Goal: Task Accomplishment & Management: Complete application form

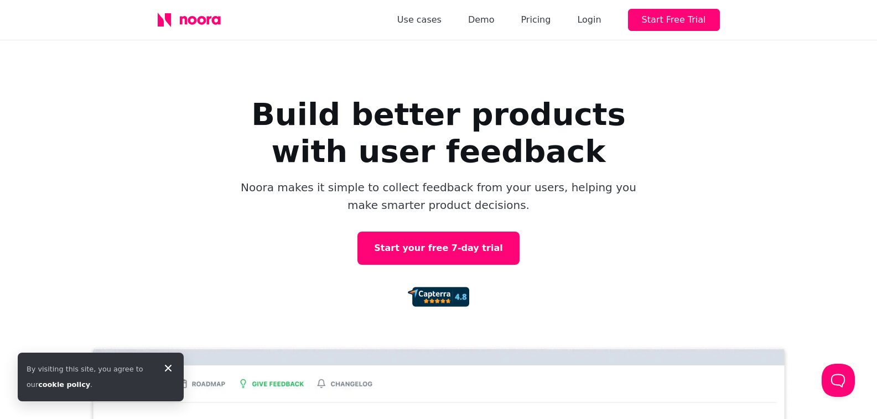
click at [616, 18] on div "Use cases Demo Pricing Login Start Free Trial" at bounding box center [558, 20] width 323 height 22
click at [601, 18] on div "Login" at bounding box center [589, 19] width 24 height 15
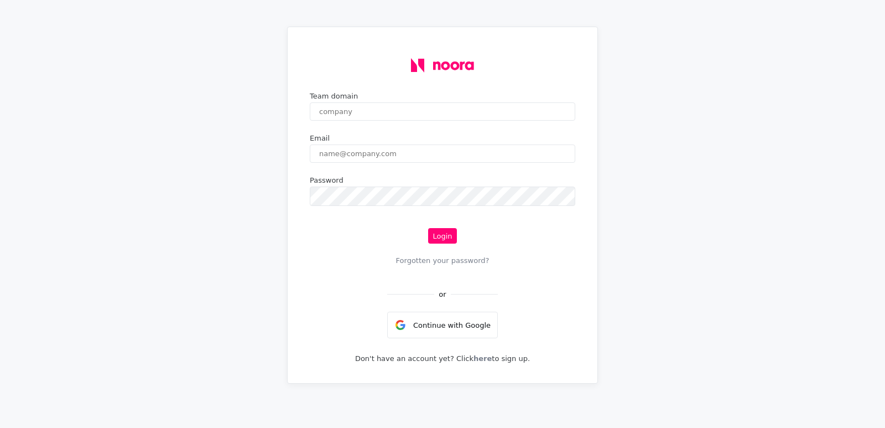
click at [496, 362] on p "Don't have an account yet? Click here to sign up." at bounding box center [442, 358] width 175 height 8
click at [485, 362] on p "Don't have an account yet? Click here to sign up." at bounding box center [442, 358] width 175 height 8
click at [478, 365] on link "here" at bounding box center [483, 358] width 18 height 13
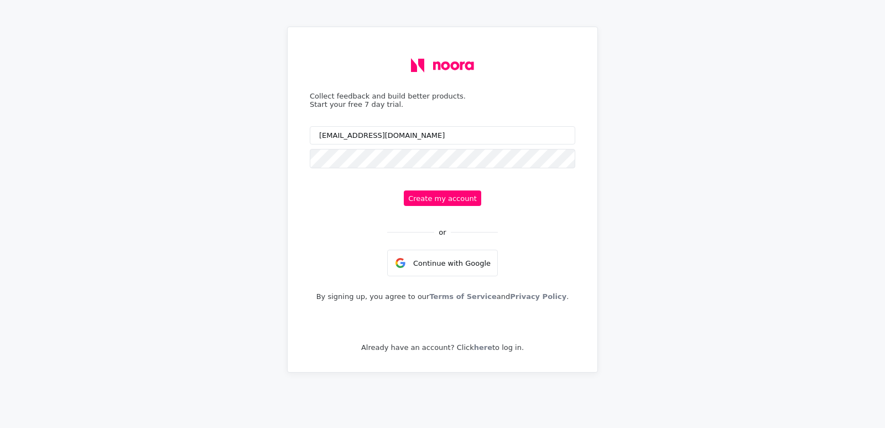
type input "bhx9zyqm4y@bwmyga.com"
click at [447, 206] on button "Create my account" at bounding box center [442, 197] width 77 height 15
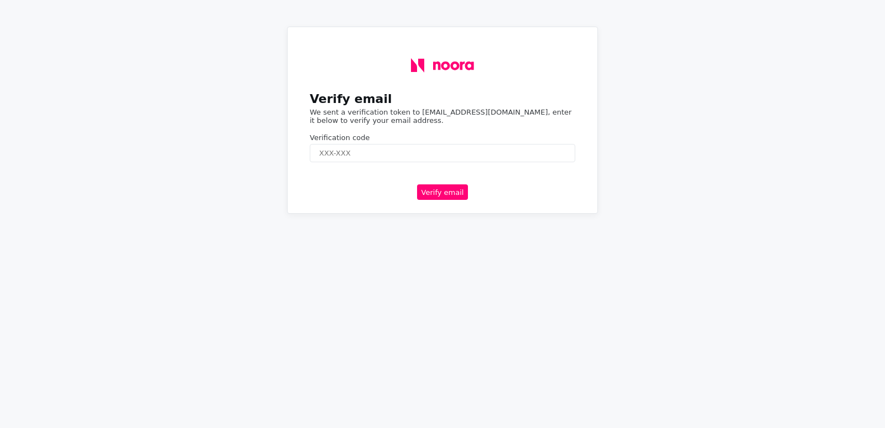
paste input "523054"
type input "523054"
click at [433, 199] on button "Verify email" at bounding box center [442, 191] width 51 height 15
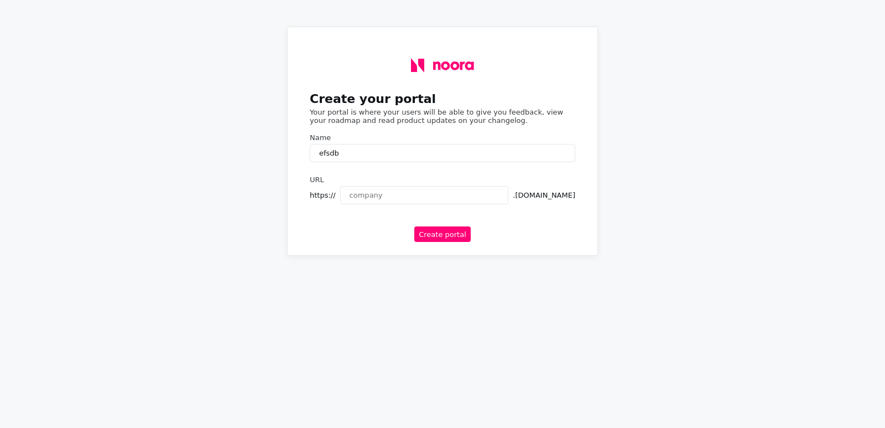
type input "efsdb"
click at [434, 233] on div "Create your portal Your portal is where your users will be able to give you fee…" at bounding box center [442, 141] width 283 height 210
click at [434, 241] on button "Create portal" at bounding box center [442, 233] width 56 height 15
click at [373, 204] on input "text" at bounding box center [424, 195] width 169 height 18
type input "gdfnvn"
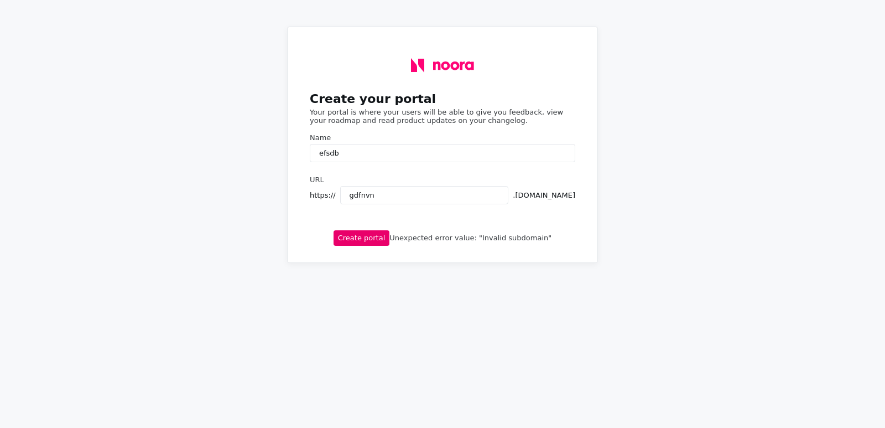
click at [372, 244] on button "Create portal" at bounding box center [362, 237] width 56 height 15
